Goal: Navigation & Orientation: Find specific page/section

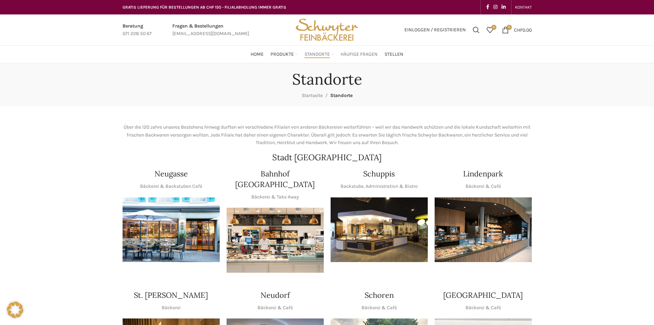
click at [361, 54] on span "Häufige Fragen" at bounding box center [359, 54] width 37 height 7
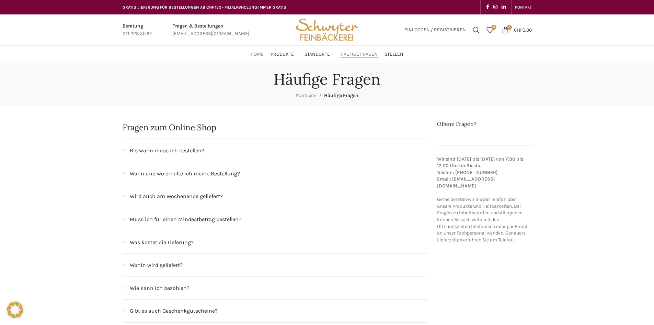
click at [258, 55] on span "Home" at bounding box center [257, 54] width 13 height 7
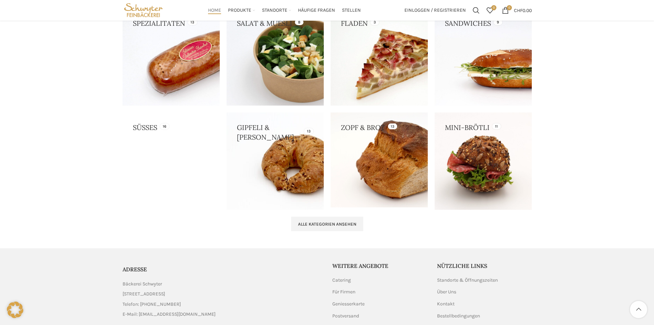
scroll to position [683, 0]
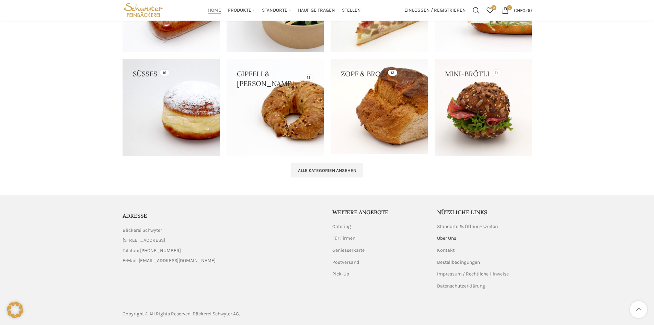
click at [447, 236] on link "Über Uns" at bounding box center [447, 238] width 20 height 7
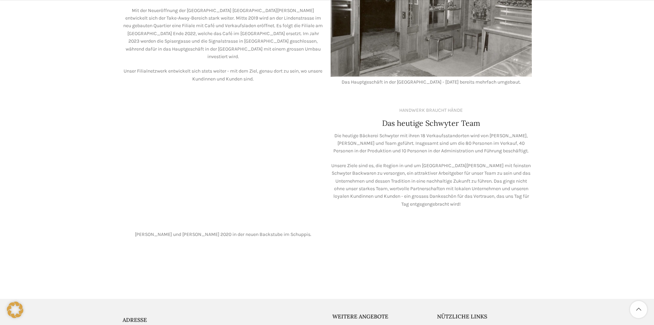
scroll to position [515, 0]
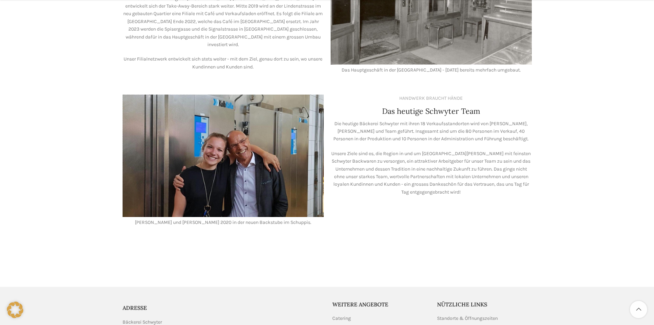
click at [338, 106] on div "Das heutige Schwyter Team" at bounding box center [431, 111] width 201 height 11
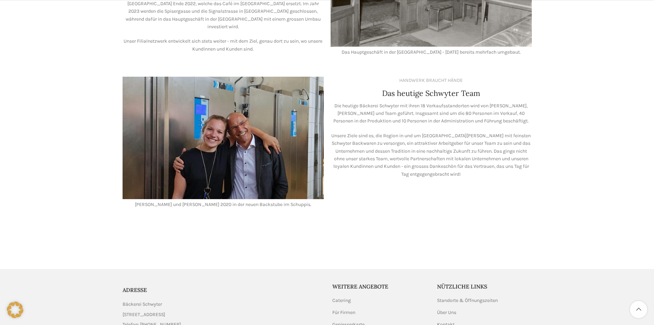
scroll to position [599, 0]
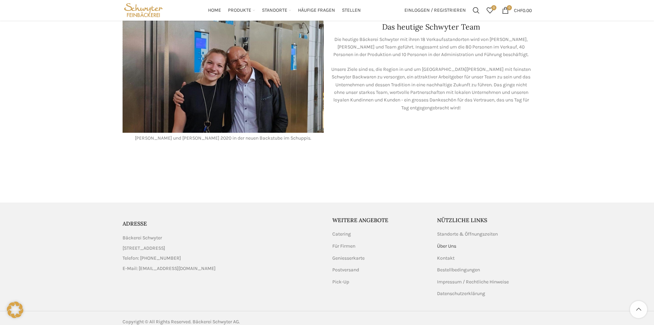
click at [449, 242] on link "Über Uns" at bounding box center [447, 245] width 20 height 7
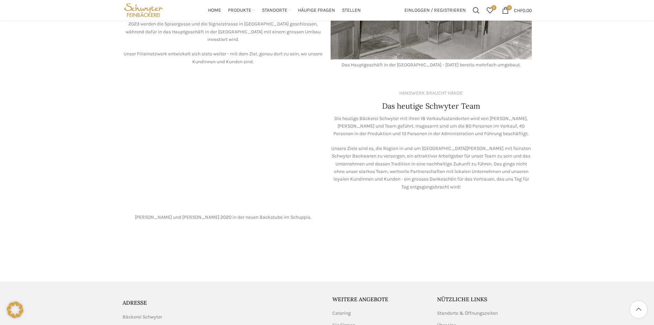
scroll to position [496, 0]
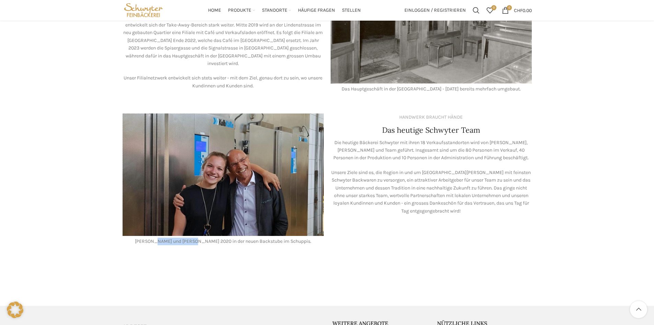
drag, startPoint x: 167, startPoint y: 232, endPoint x: 202, endPoint y: 231, distance: 34.7
click at [202, 237] on p "[PERSON_NAME] und [PERSON_NAME] 2020 in der neuen Backstube im Schuppis." at bounding box center [223, 241] width 201 height 8
copy p "Valentin Stöckli"
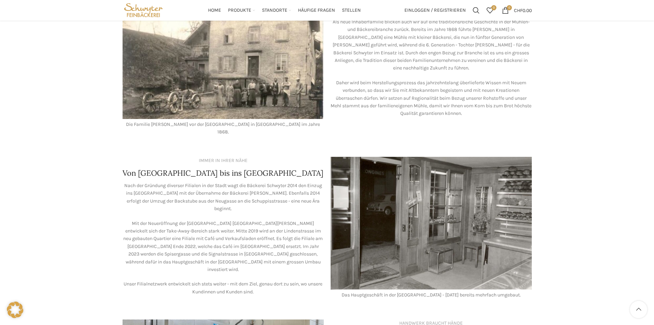
scroll to position [290, 0]
click at [216, 11] on span "Home" at bounding box center [214, 10] width 13 height 7
